Goal: Task Accomplishment & Management: Complete application form

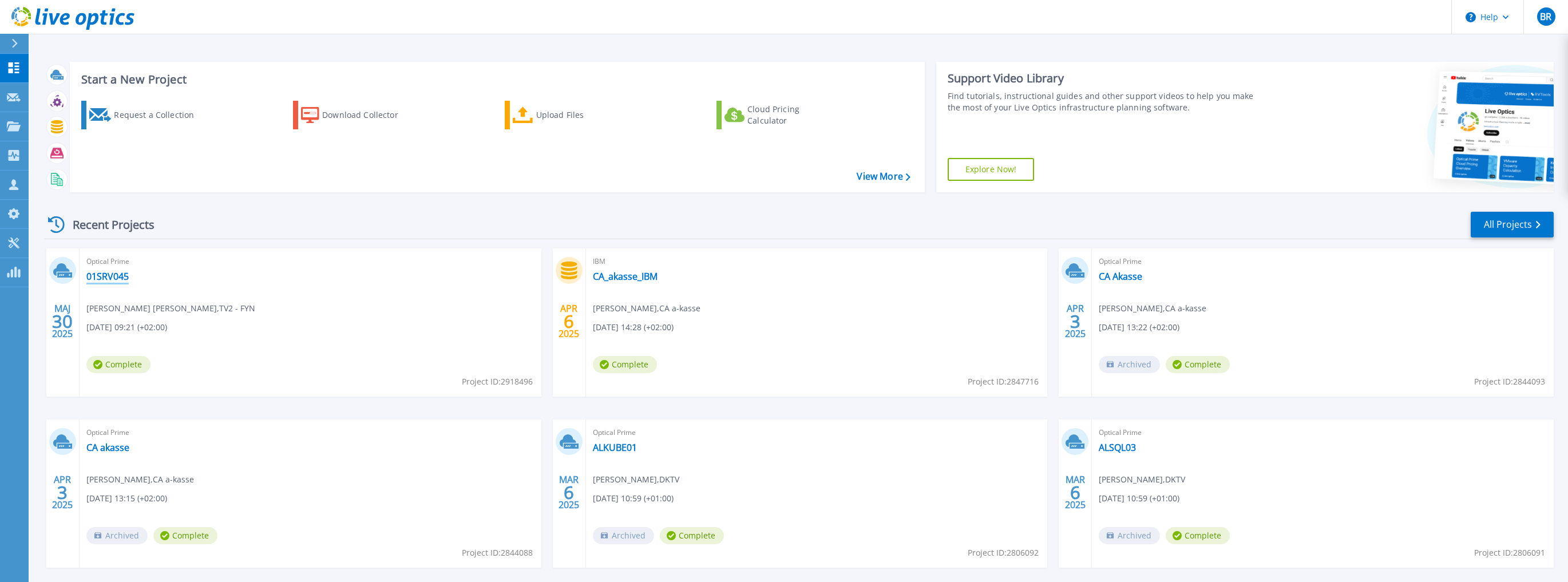
click at [112, 277] on link "01SRV045" at bounding box center [108, 276] width 42 height 12
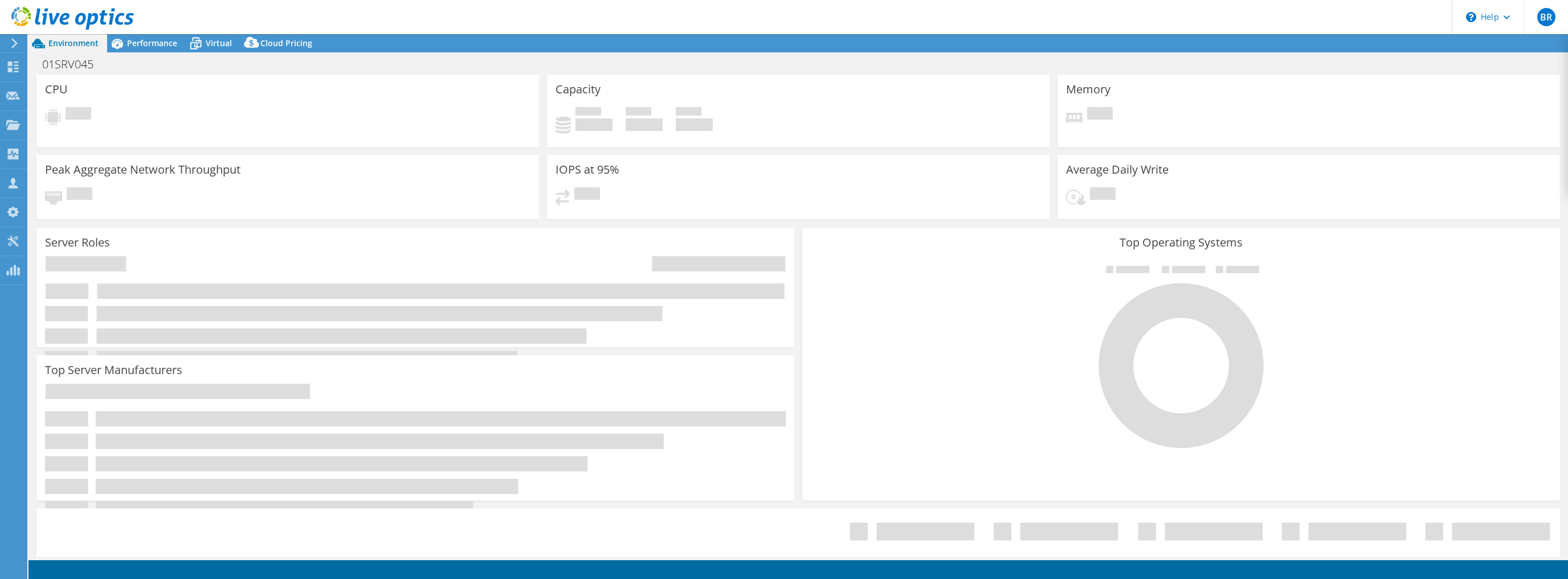
select select "EUFrankfurt"
select select "DKK"
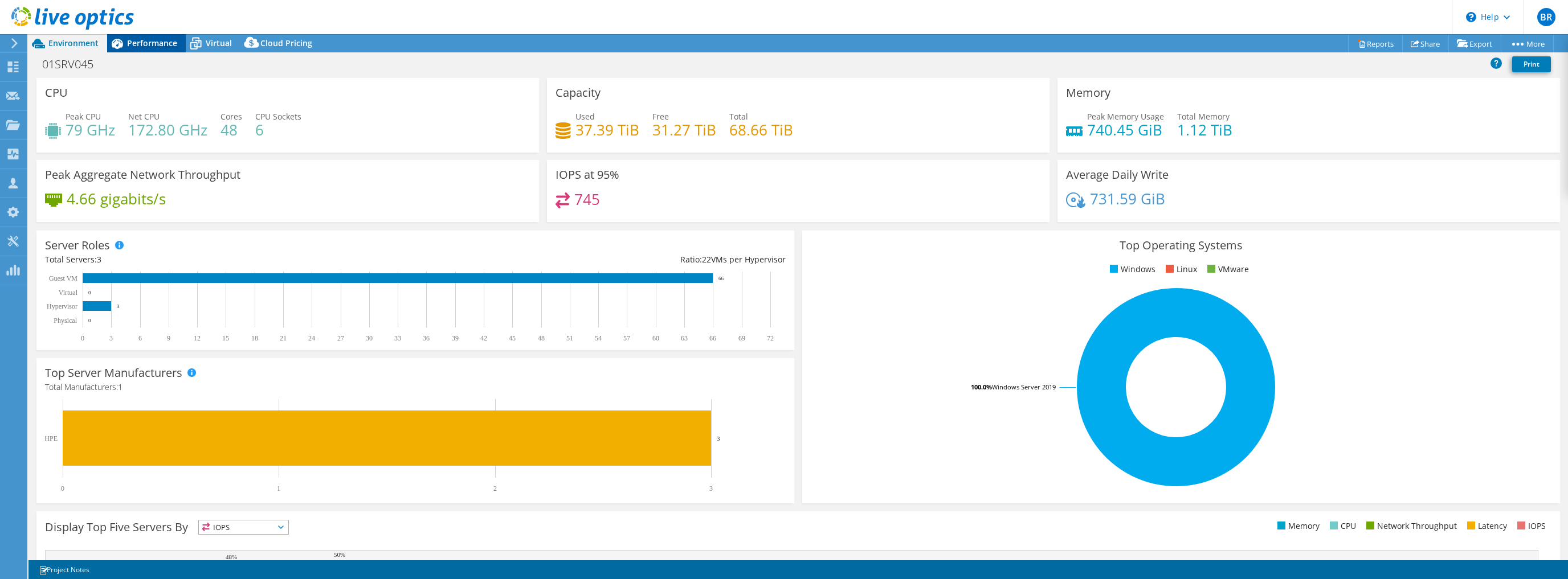
click at [154, 39] on span "Performance" at bounding box center [152, 43] width 50 height 11
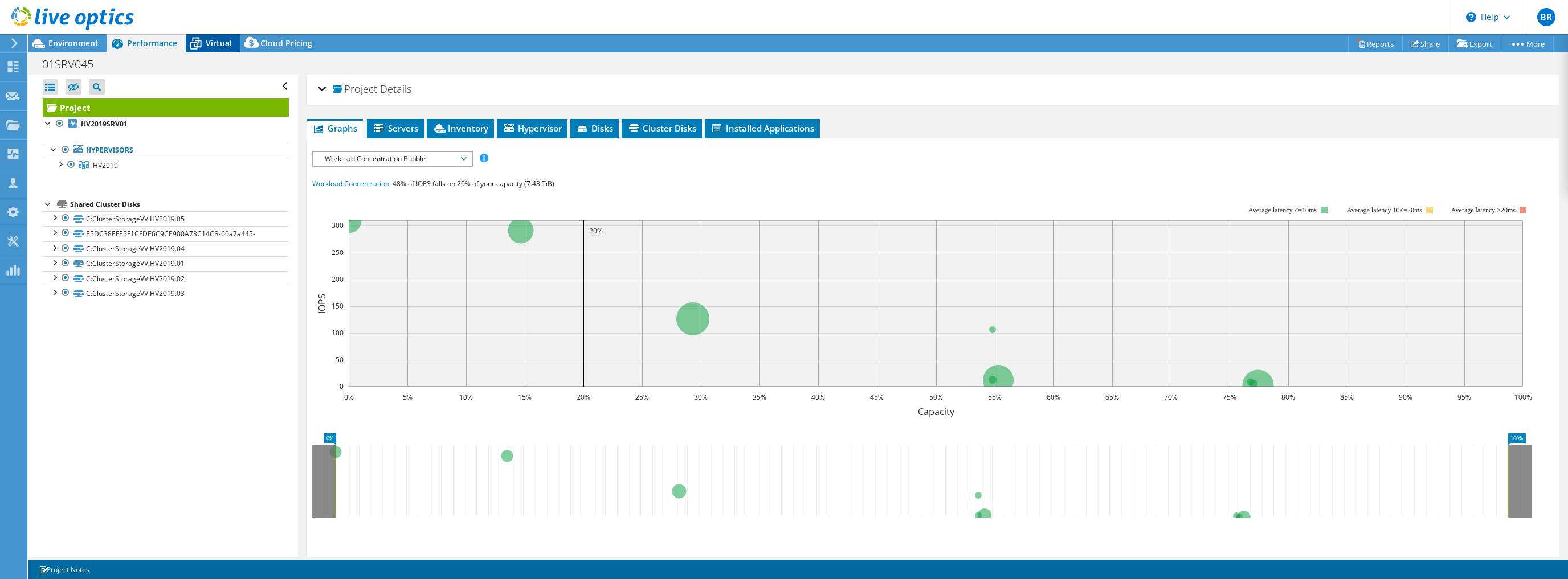
click at [222, 45] on span "Virtual" at bounding box center [218, 43] width 26 height 11
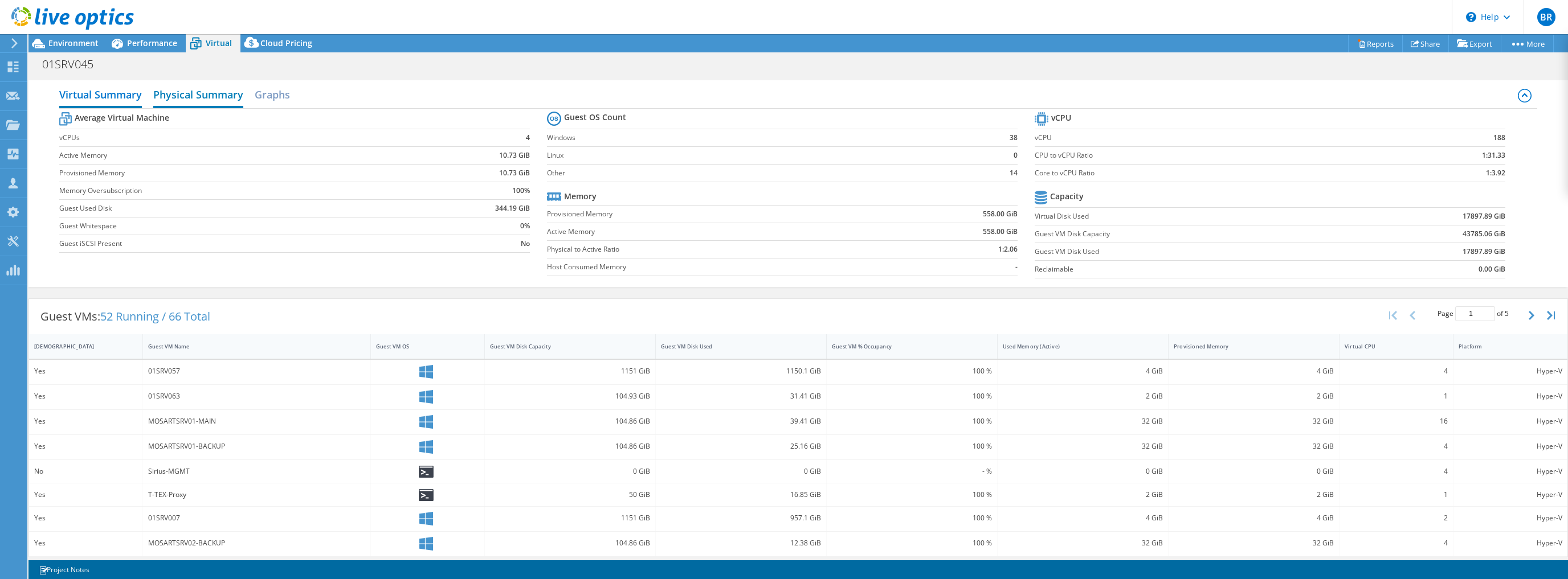
click at [205, 94] on h2 "Physical Summary" at bounding box center [198, 96] width 90 height 25
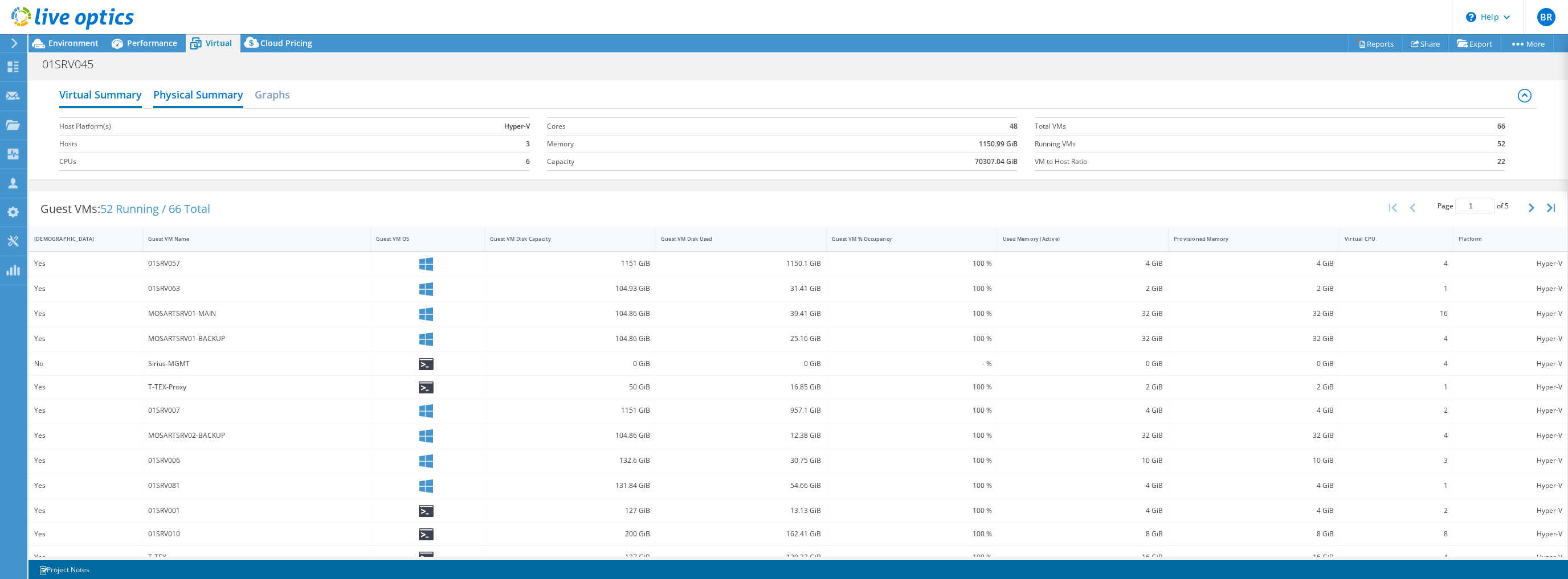
click at [122, 95] on h2 "Virtual Summary" at bounding box center [100, 96] width 83 height 25
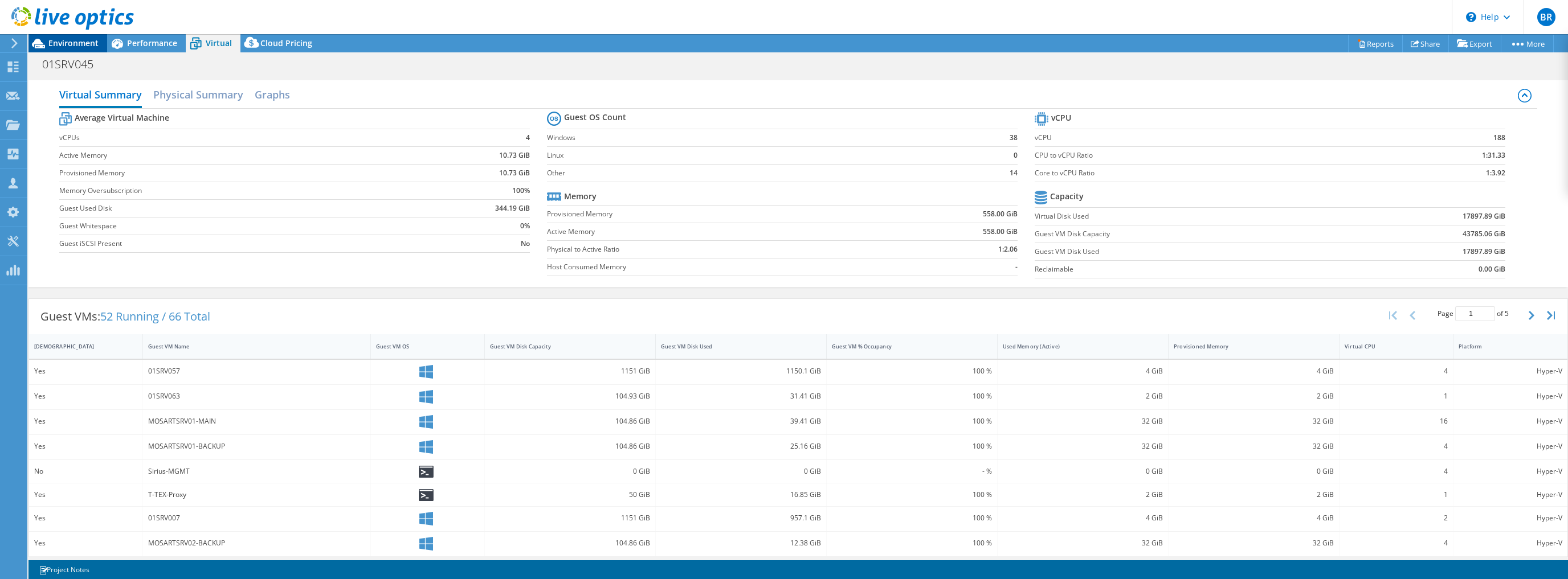
click at [74, 44] on span "Environment" at bounding box center [73, 43] width 50 height 11
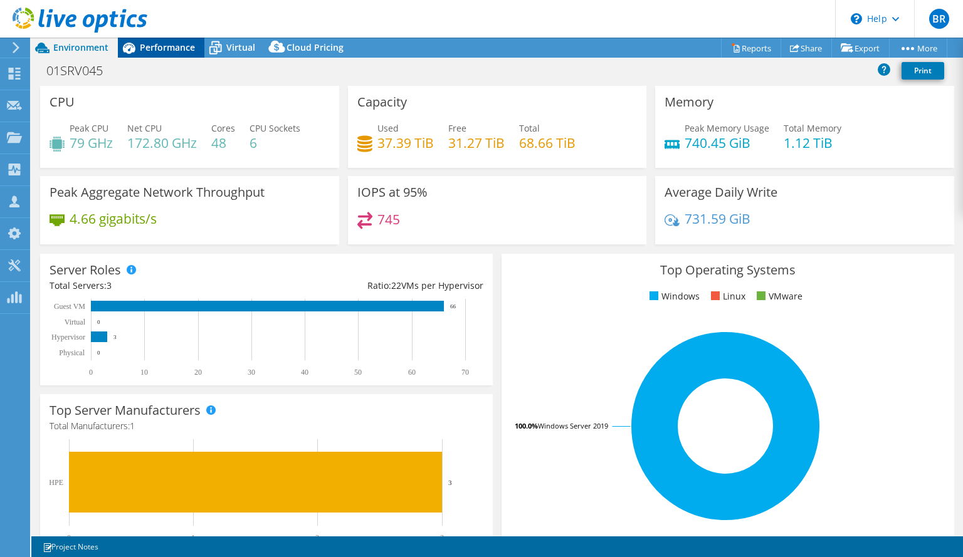
click at [160, 48] on span "Performance" at bounding box center [167, 47] width 55 height 12
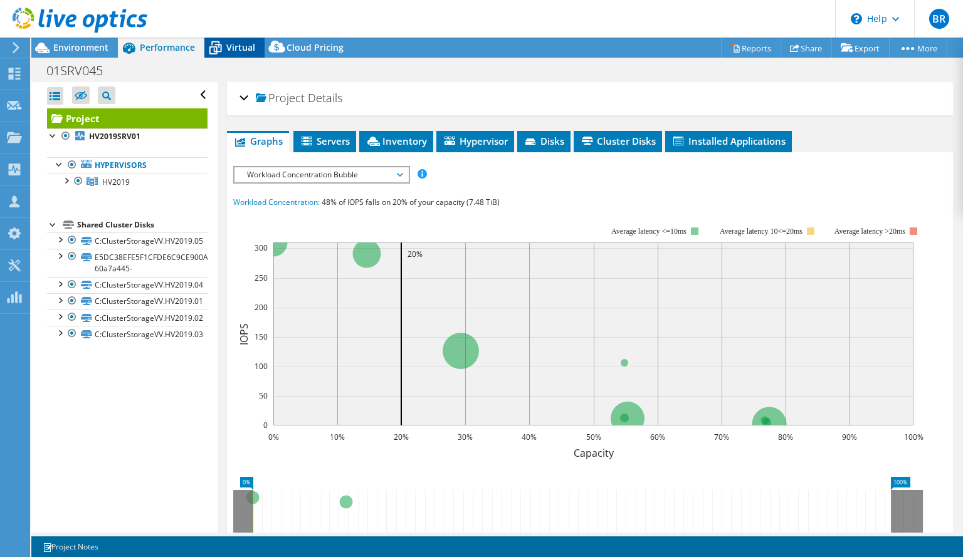
click at [244, 50] on span "Virtual" at bounding box center [240, 47] width 29 height 12
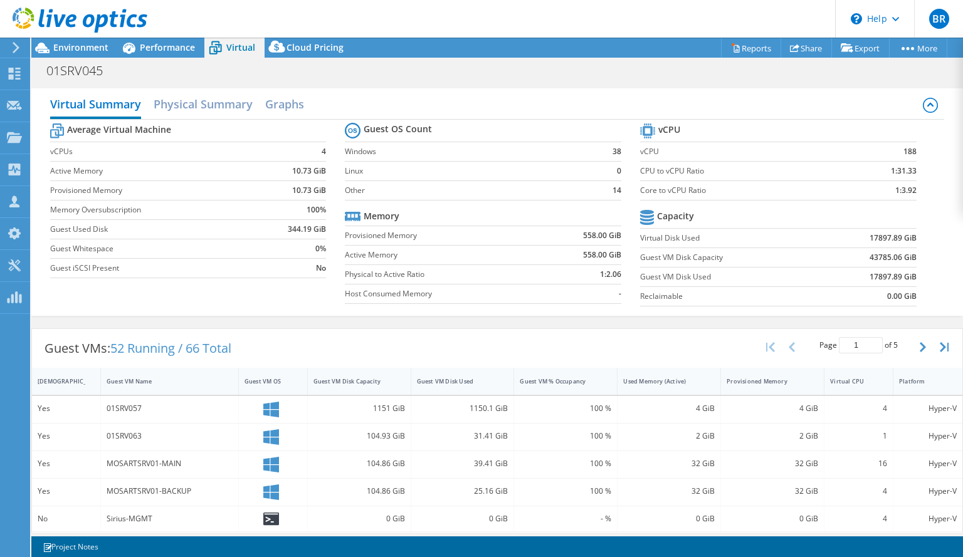
click at [61, 17] on use at bounding box center [80, 20] width 135 height 25
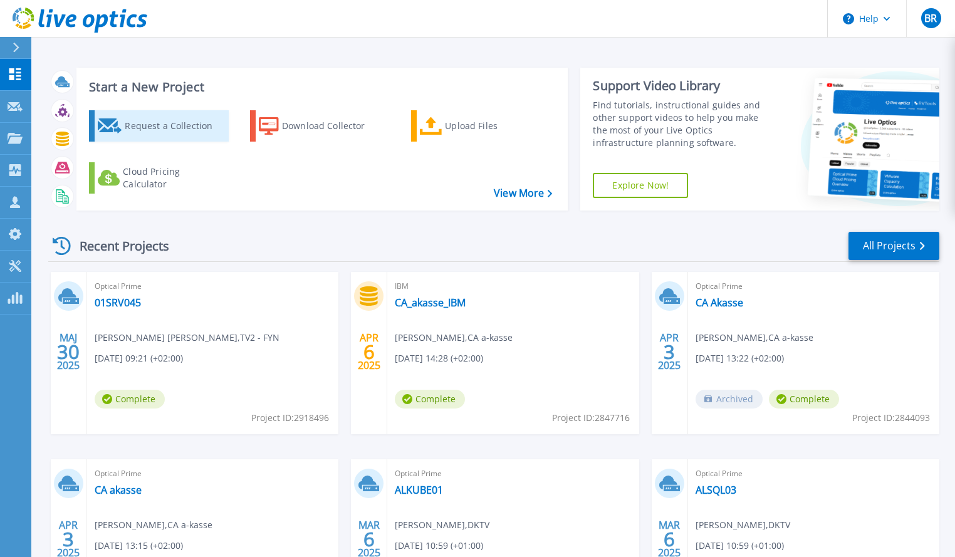
click at [160, 130] on div "Request a Collection" at bounding box center [175, 125] width 100 height 25
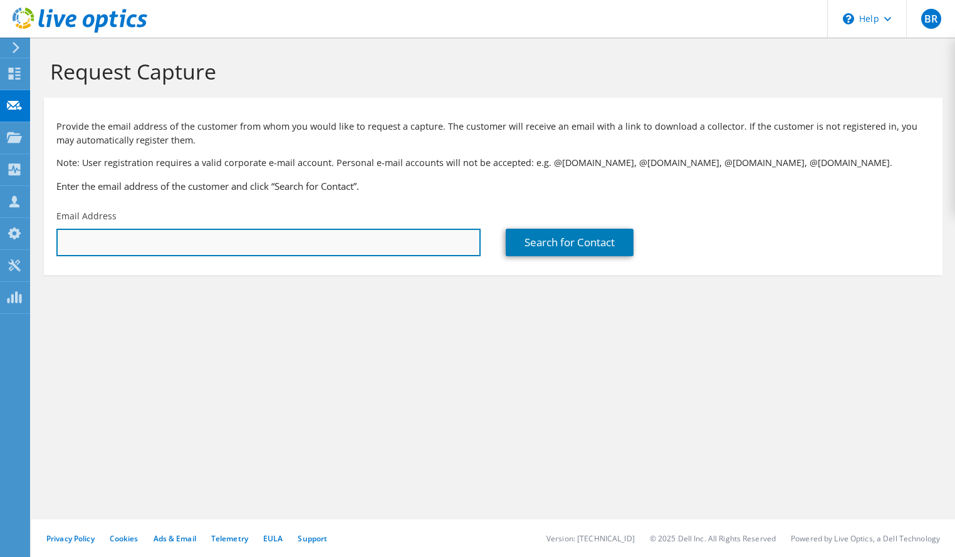
click at [113, 246] on input "text" at bounding box center [268, 243] width 424 height 28
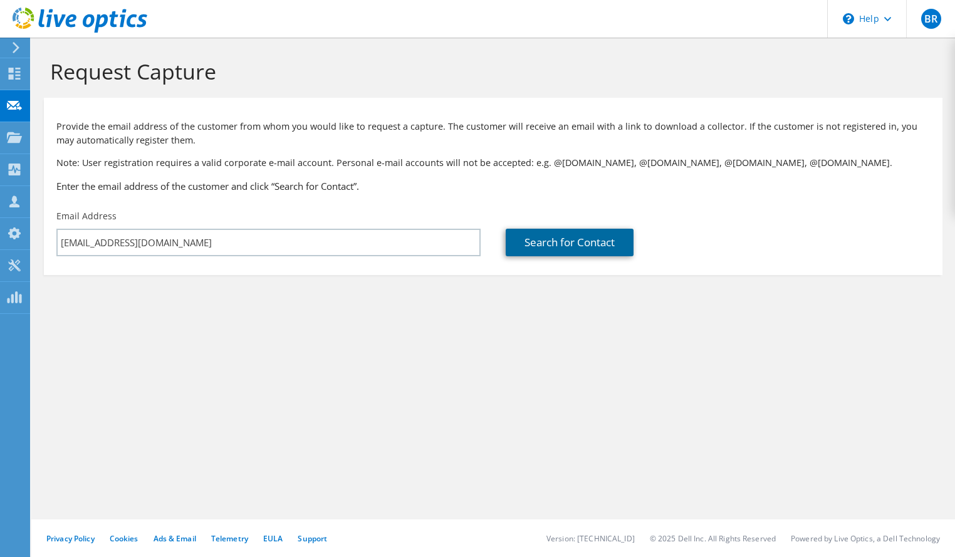
click at [534, 246] on link "Search for Contact" at bounding box center [570, 243] width 128 height 28
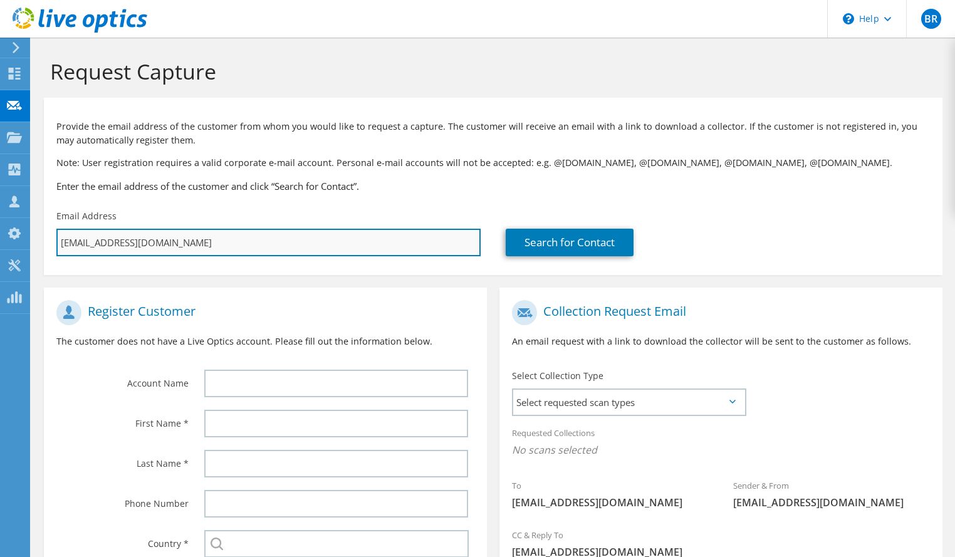
click at [66, 239] on input "kw@codeex.dk" at bounding box center [268, 243] width 424 height 28
type input "n"
type input "Select"
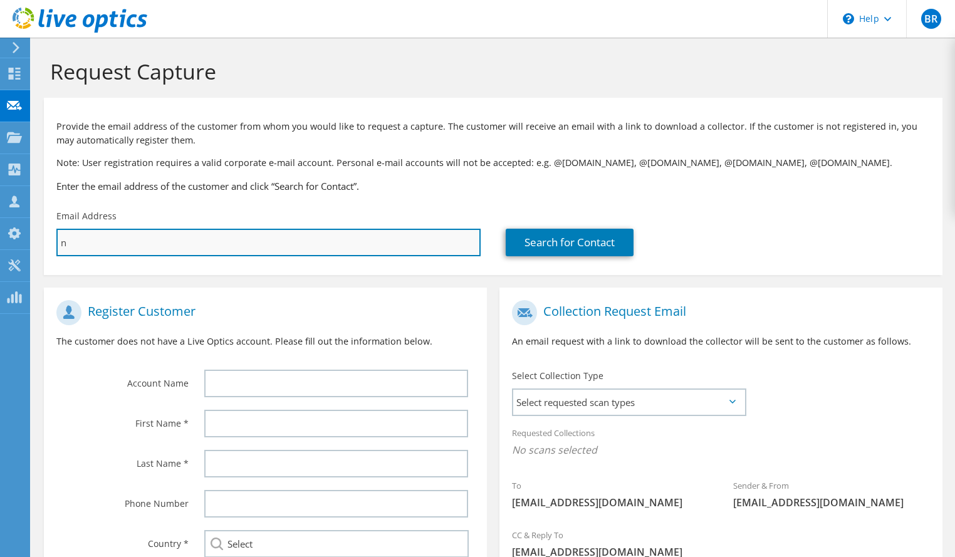
type input "nb"
type input "Select"
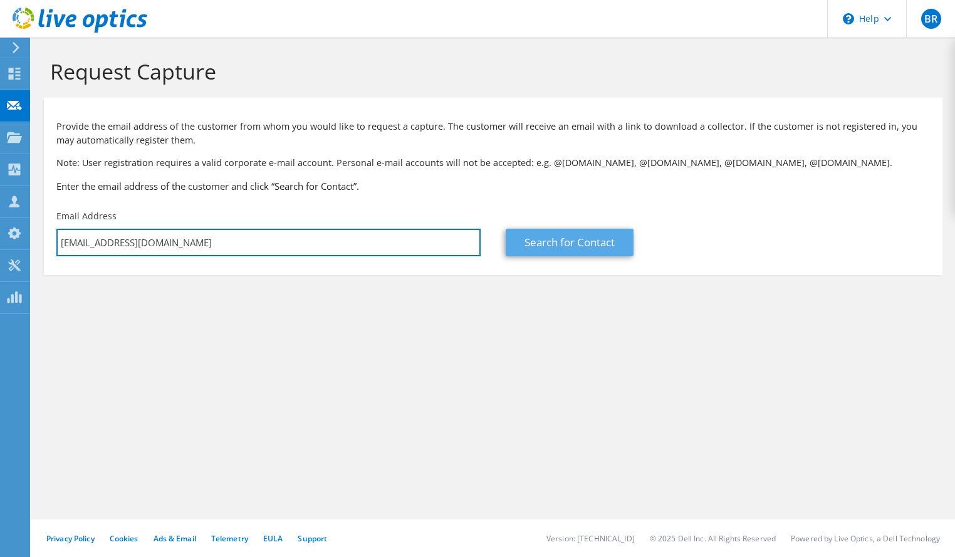
type input "nb@codeex.dk"
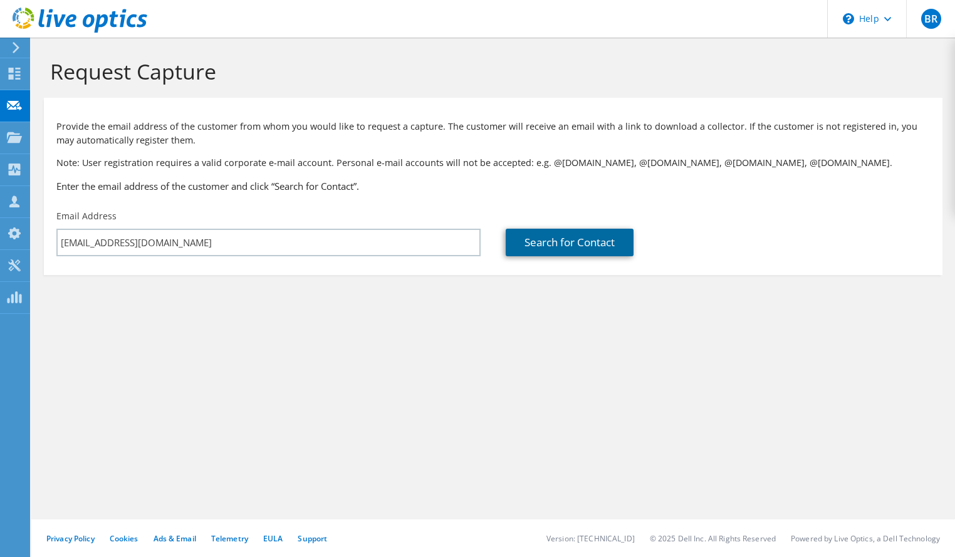
click at [579, 244] on link "Search for Contact" at bounding box center [570, 243] width 128 height 28
type input "CODEEX"
type input "Nicolai"
type input "Bentsen"
type input "Denmark"
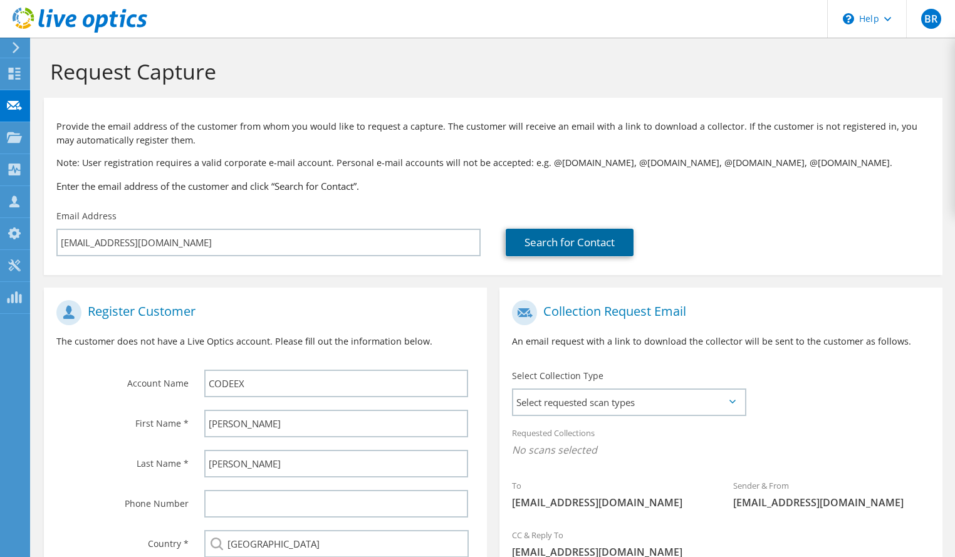
scroll to position [143, 0]
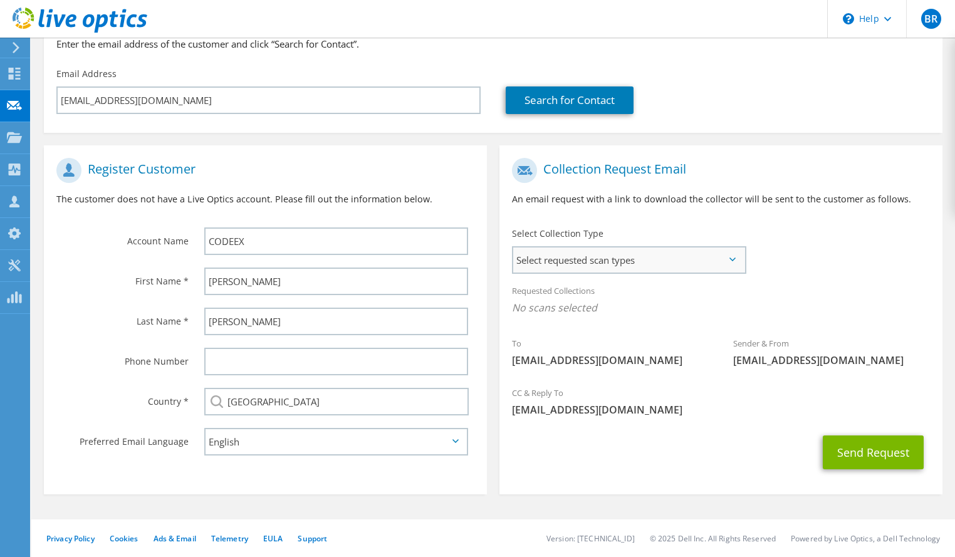
click at [662, 257] on span "Select requested scan types" at bounding box center [628, 260] width 231 height 25
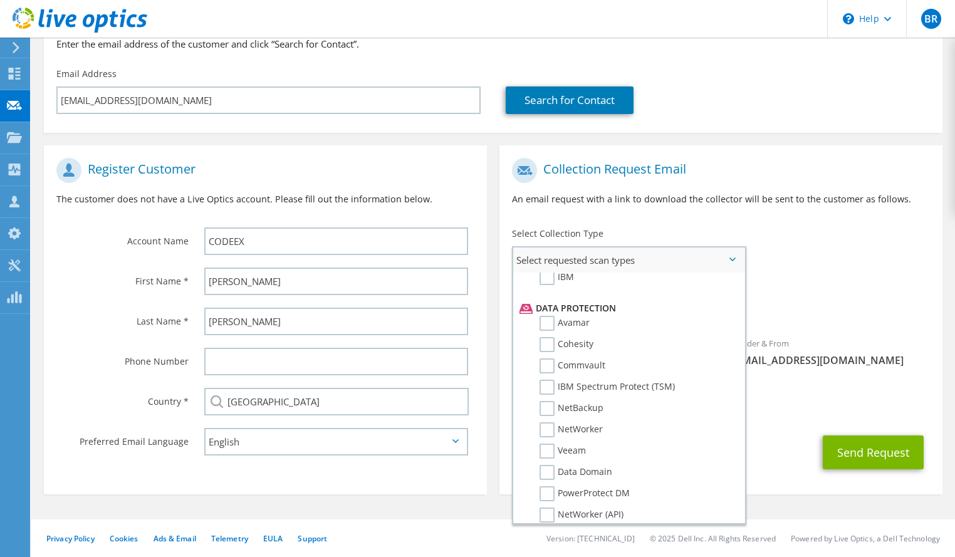
scroll to position [579, 0]
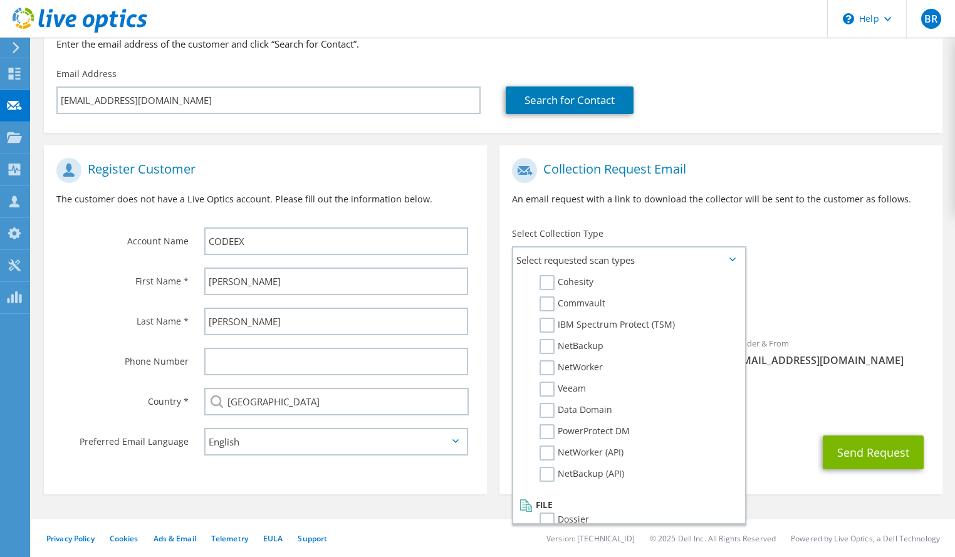
click at [807, 406] on span "[EMAIL_ADDRESS][DOMAIN_NAME]" at bounding box center [721, 410] width 418 height 14
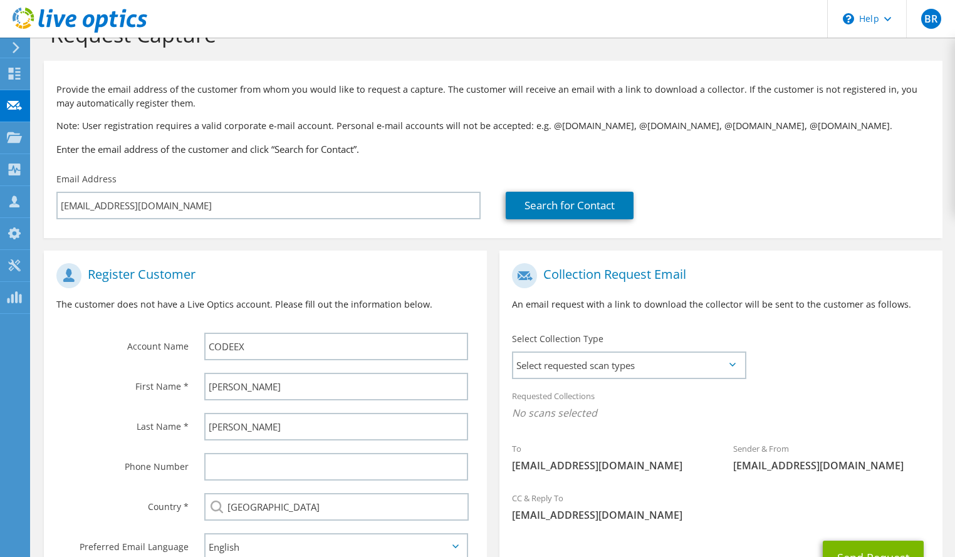
scroll to position [36, 0]
click at [28, 17] on icon at bounding box center [80, 21] width 135 height 26
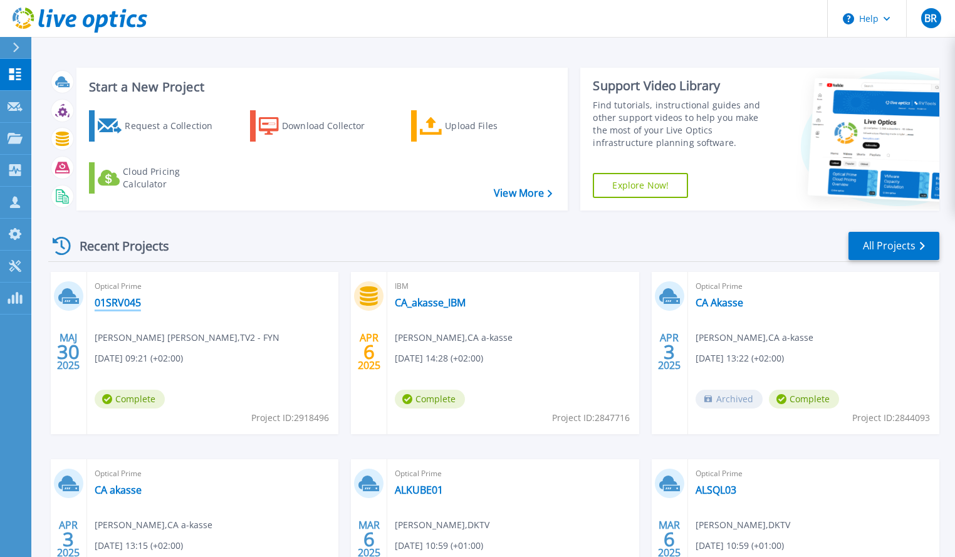
click at [115, 304] on link "01SRV045" at bounding box center [118, 302] width 46 height 13
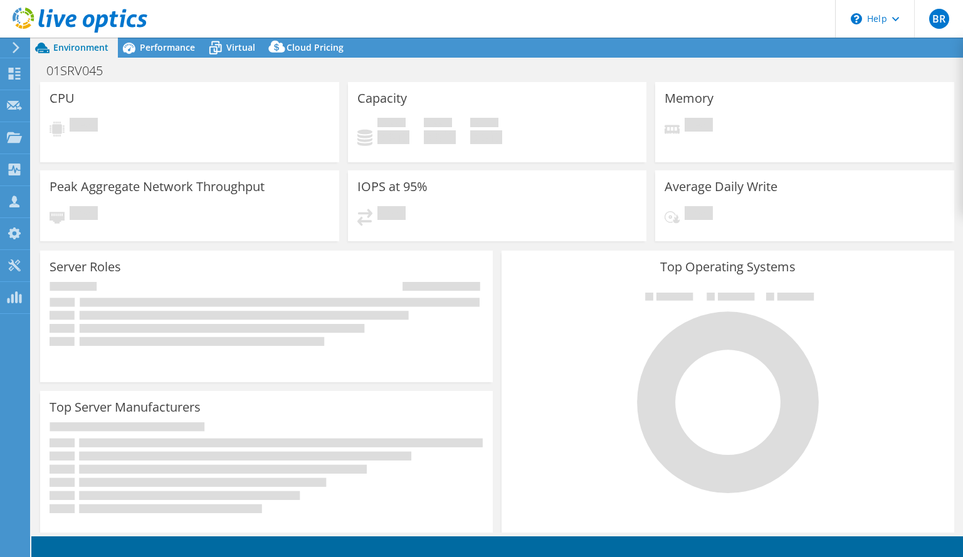
select select "EUFrankfurt"
select select "DKK"
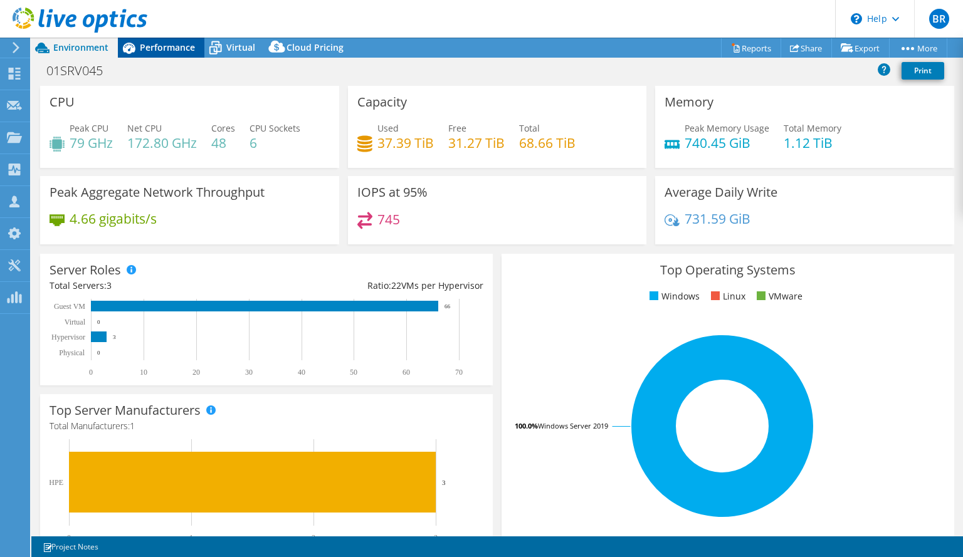
click at [169, 41] on span "Performance" at bounding box center [167, 47] width 55 height 12
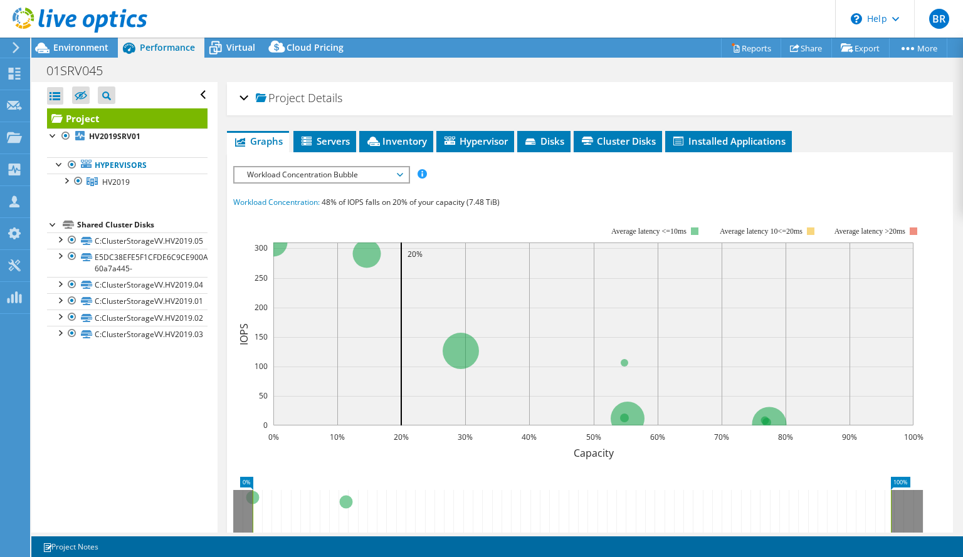
click at [73, 22] on icon at bounding box center [80, 21] width 135 height 26
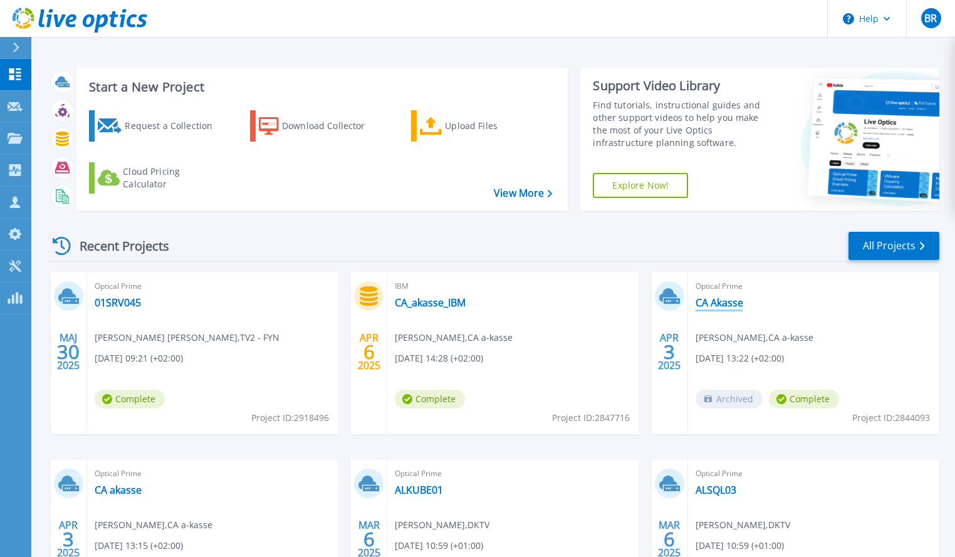
click at [713, 306] on link "CA Akasse" at bounding box center [720, 302] width 48 height 13
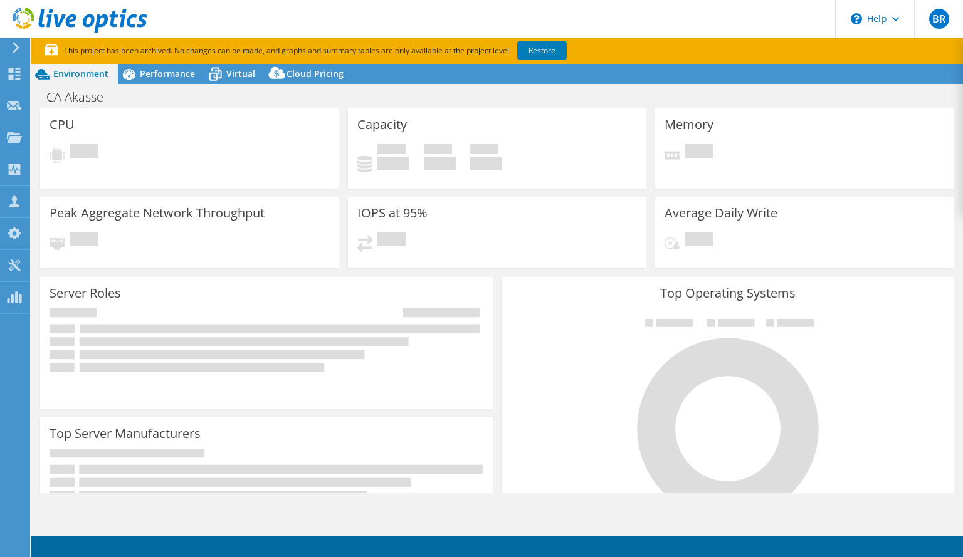
select select "EUFrankfurt"
select select "DKK"
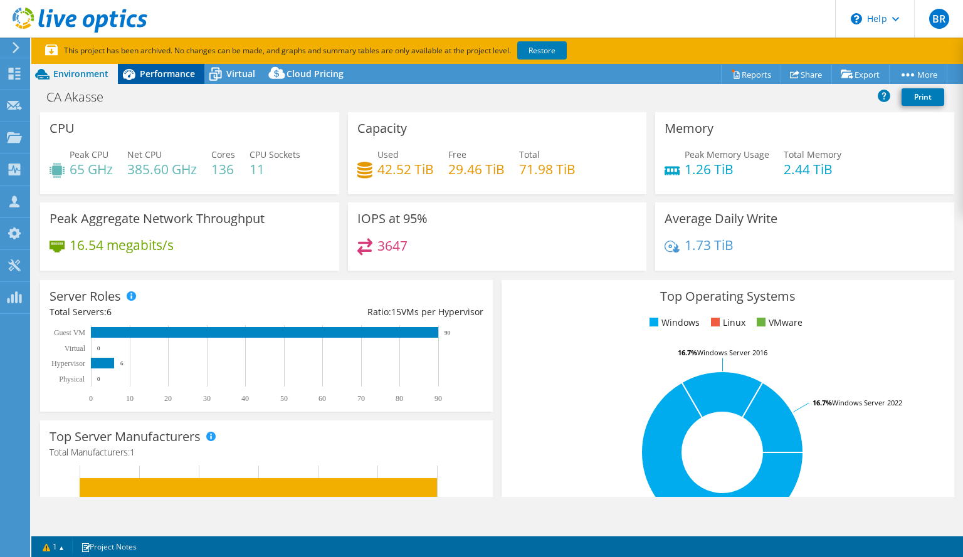
click at [173, 74] on span "Performance" at bounding box center [167, 74] width 55 height 12
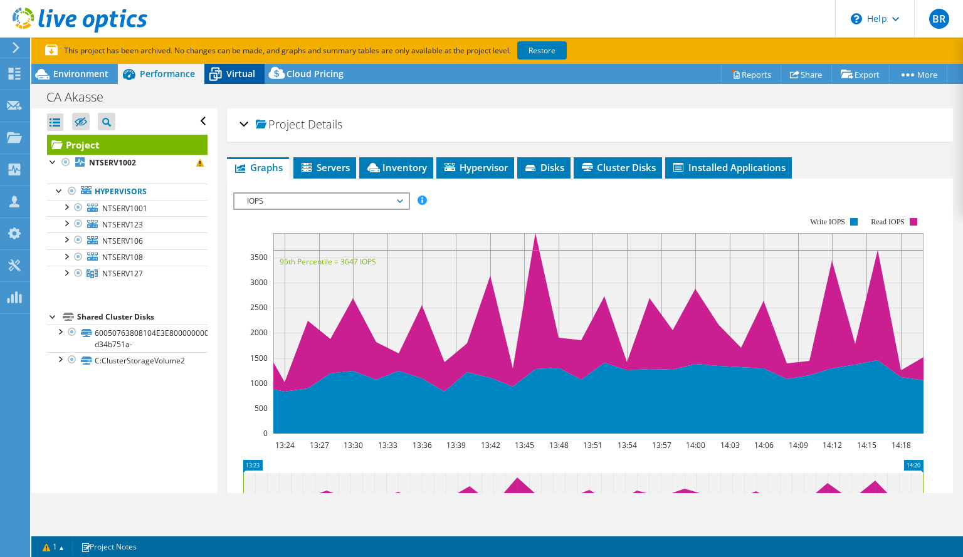
click at [241, 76] on span "Virtual" at bounding box center [240, 74] width 29 height 12
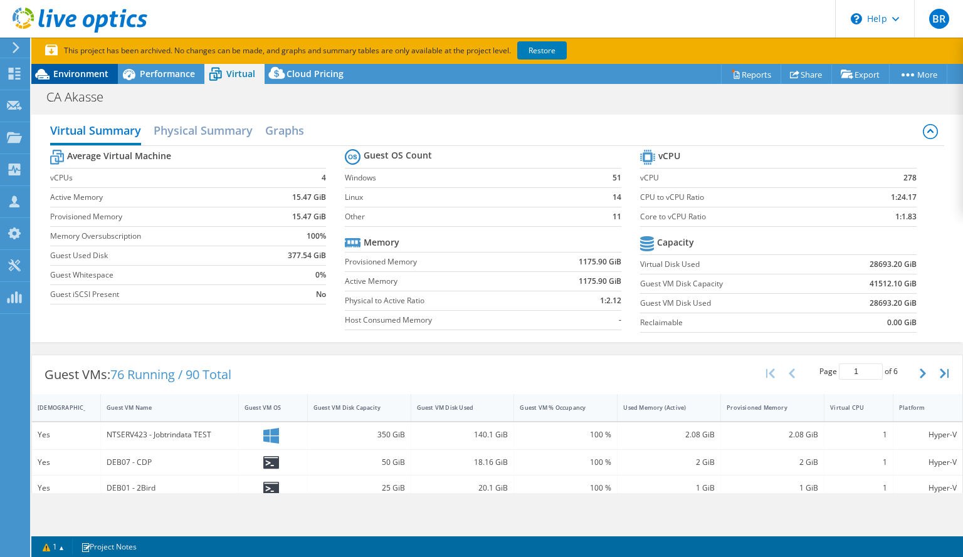
click at [79, 71] on span "Environment" at bounding box center [80, 74] width 55 height 12
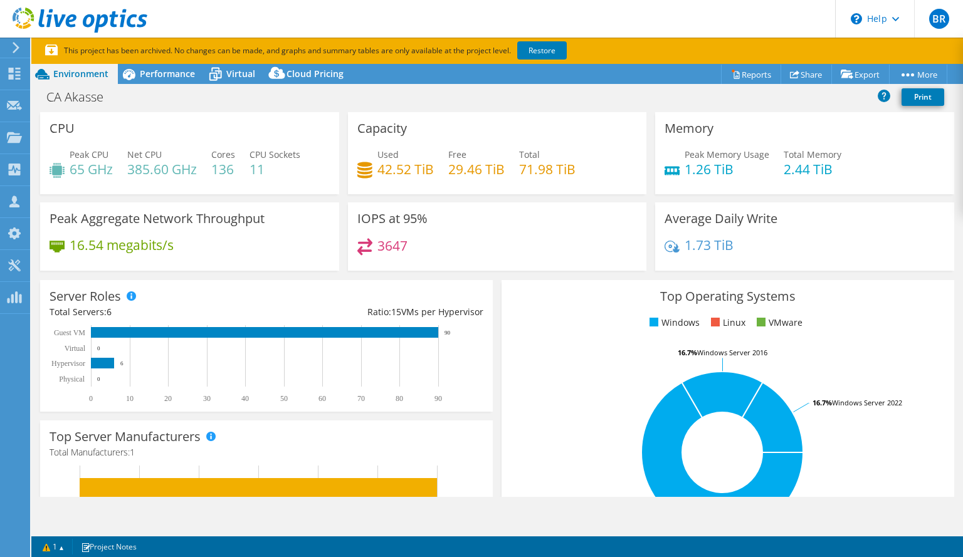
click at [75, 24] on use at bounding box center [80, 20] width 135 height 25
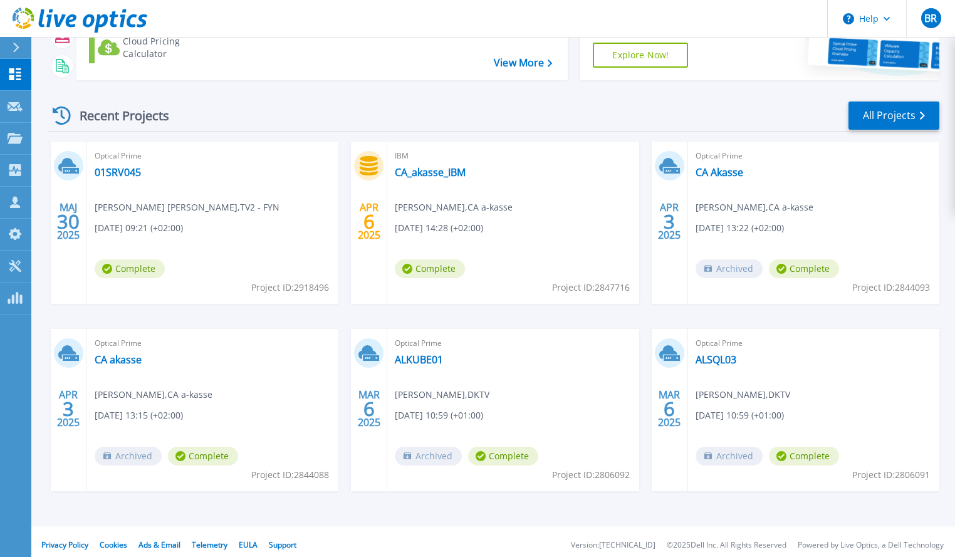
scroll to position [137, 0]
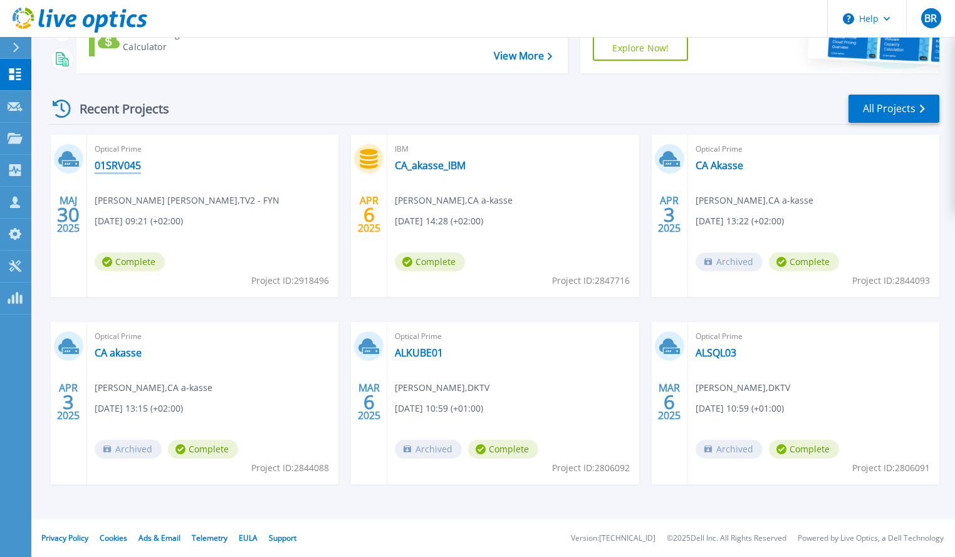
click at [124, 166] on link "01SRV045" at bounding box center [118, 165] width 46 height 13
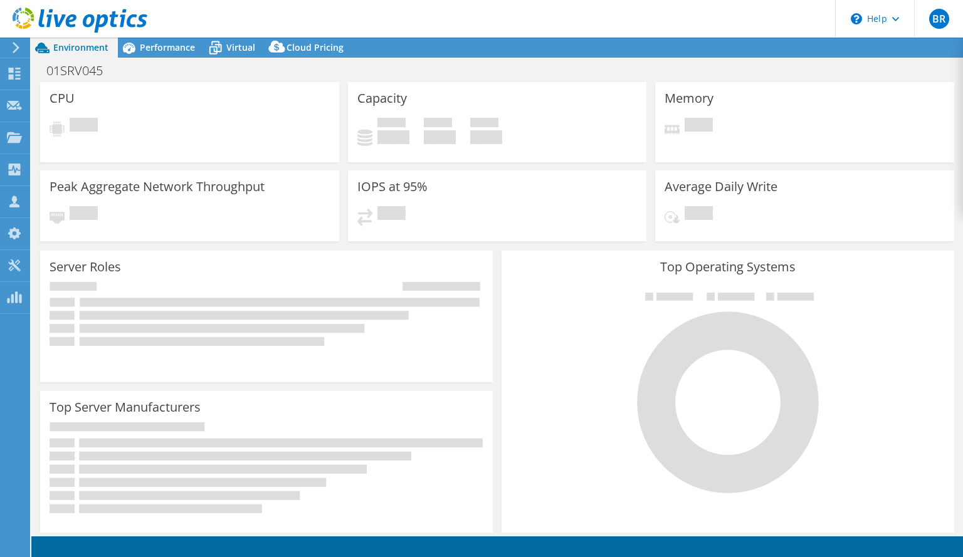
select select "EUFrankfurt"
select select "DKK"
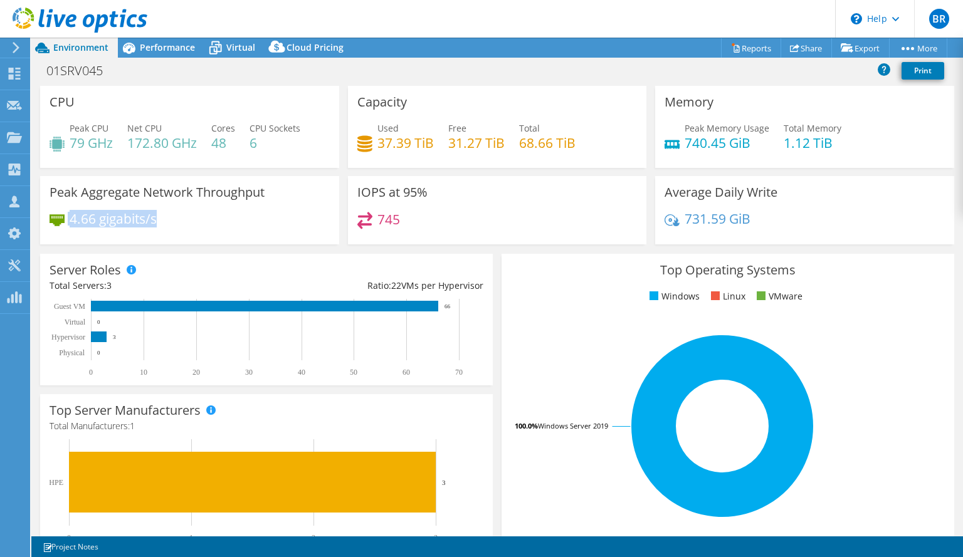
drag, startPoint x: 167, startPoint y: 221, endPoint x: 66, endPoint y: 214, distance: 101.1
click at [66, 214] on div "4.66 gigabits/s" at bounding box center [190, 225] width 280 height 26
click at [167, 221] on div "4.66 gigabits/s" at bounding box center [190, 225] width 280 height 26
